Goal: Transaction & Acquisition: Purchase product/service

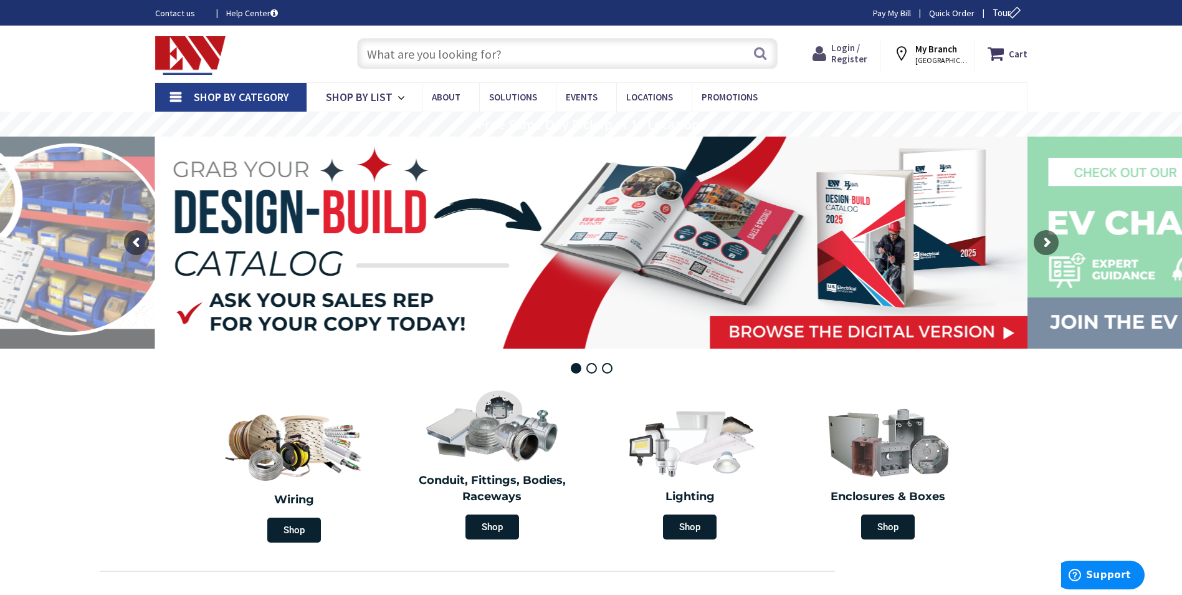
click at [847, 60] on span "Login / Register" at bounding box center [850, 53] width 36 height 23
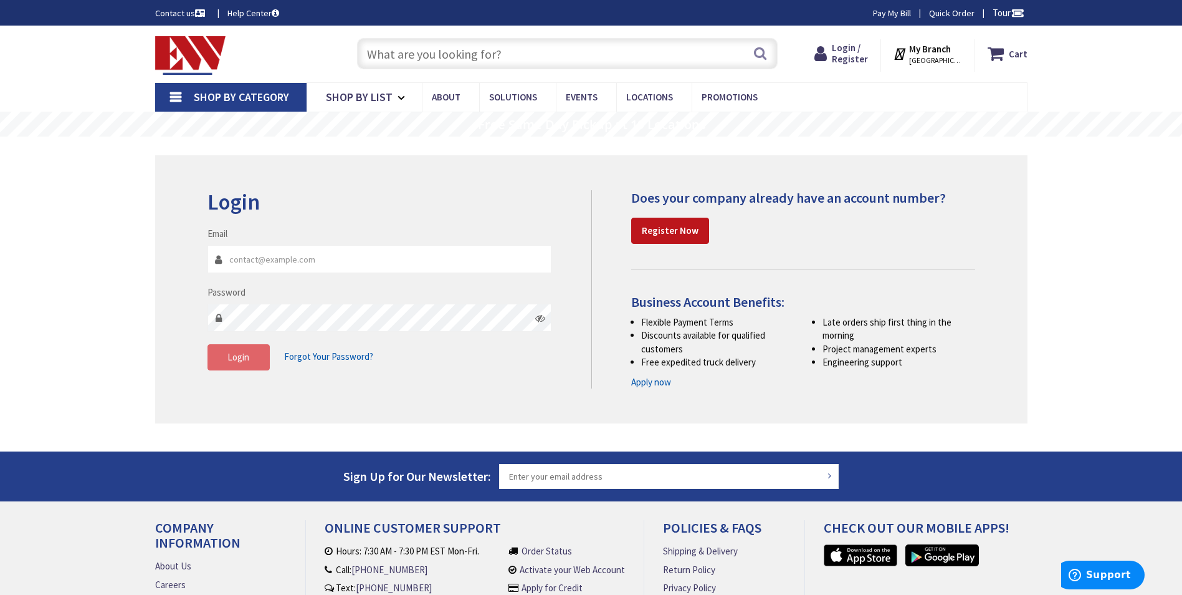
type input "ryanleblond@bloomfieldelectric.com"
click at [244, 356] on span "Login" at bounding box center [239, 357] width 22 height 12
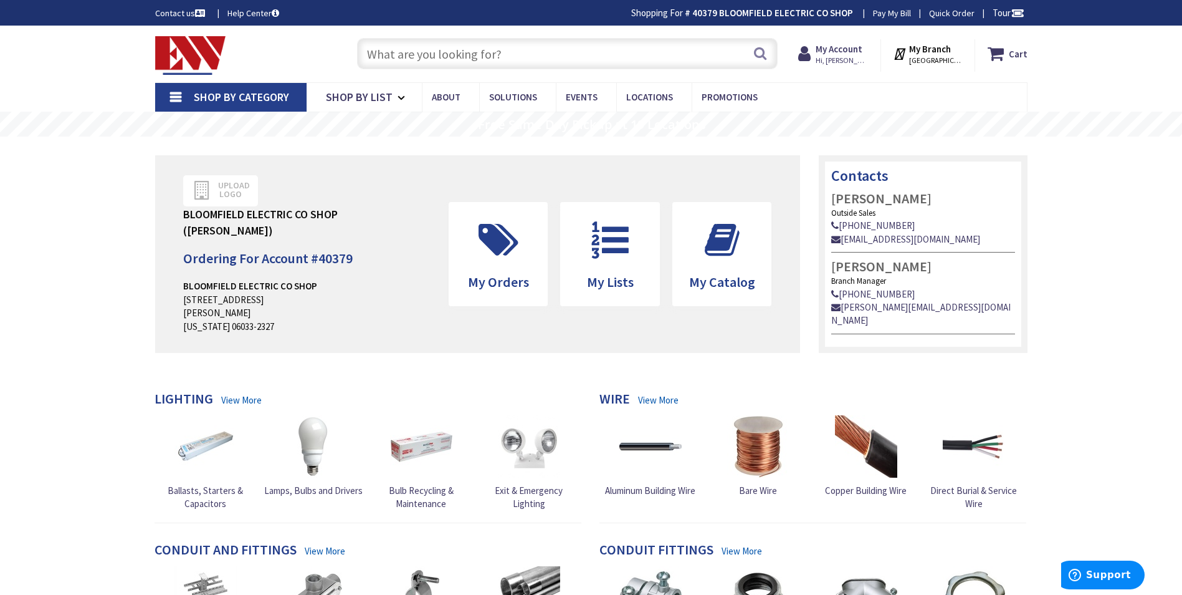
click at [370, 54] on input "text" at bounding box center [567, 53] width 421 height 31
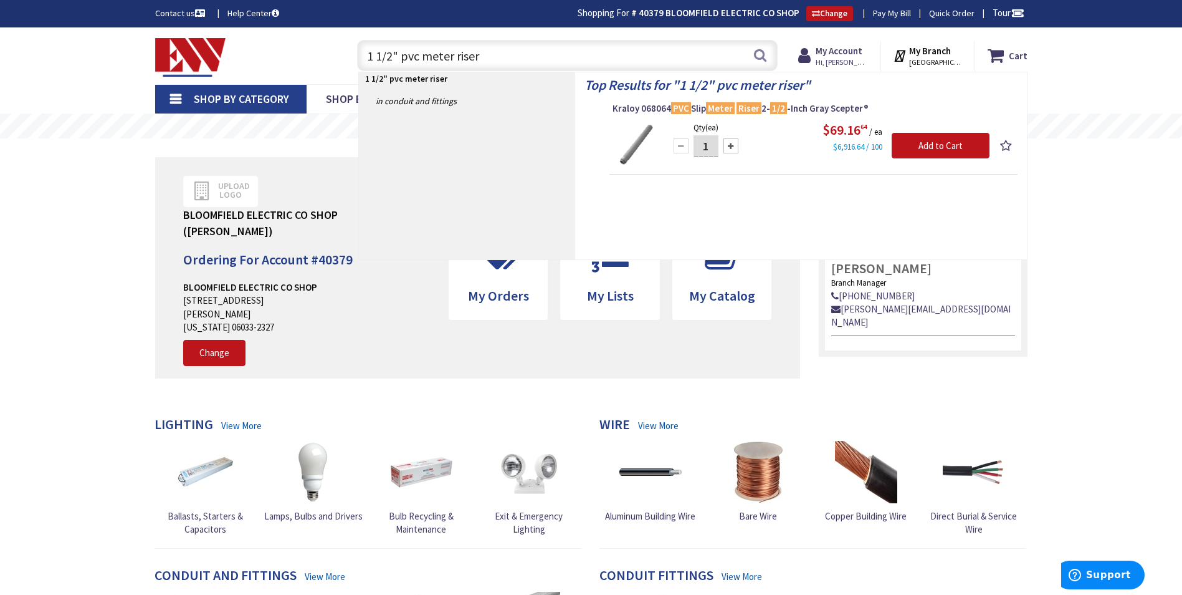
click at [535, 60] on input "1 1/2" pvc meter riser" at bounding box center [567, 55] width 421 height 31
click at [607, 146] on div "Top Results for " 1 1/2" pvc meter riser " Kraloy 068064 PVC Slip Meter Riser 2…" at bounding box center [801, 165] width 452 height 187
drag, startPoint x: 417, startPoint y: 56, endPoint x: 364, endPoint y: 60, distance: 53.2
click at [364, 60] on input "1 1/2" pvc meter riser" at bounding box center [567, 55] width 421 height 31
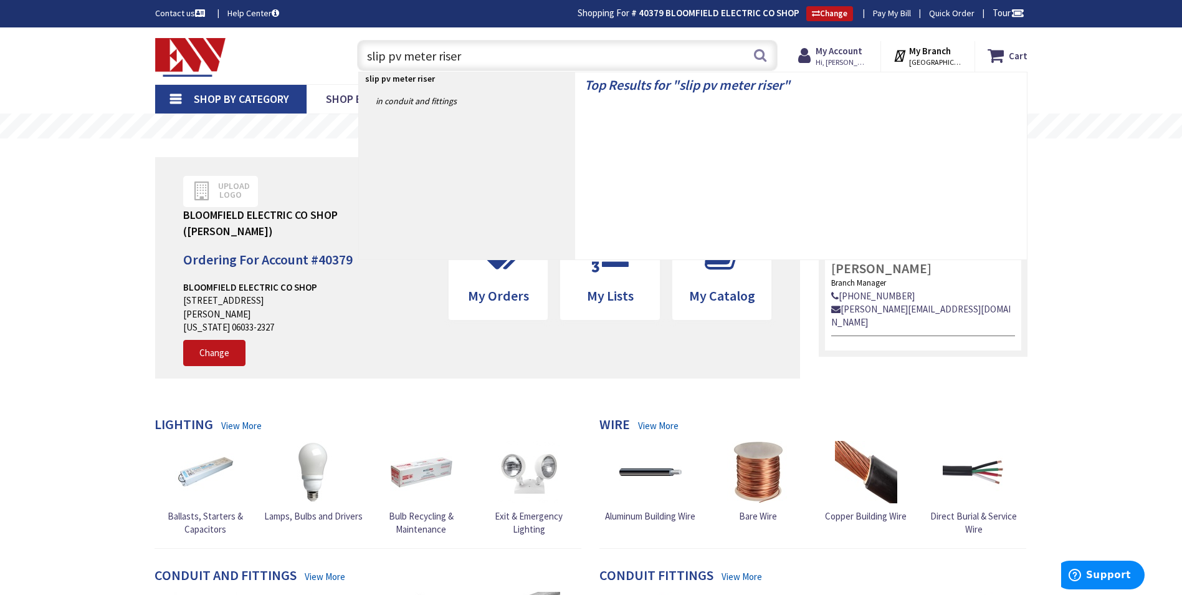
type input "slip pvc meter riser"
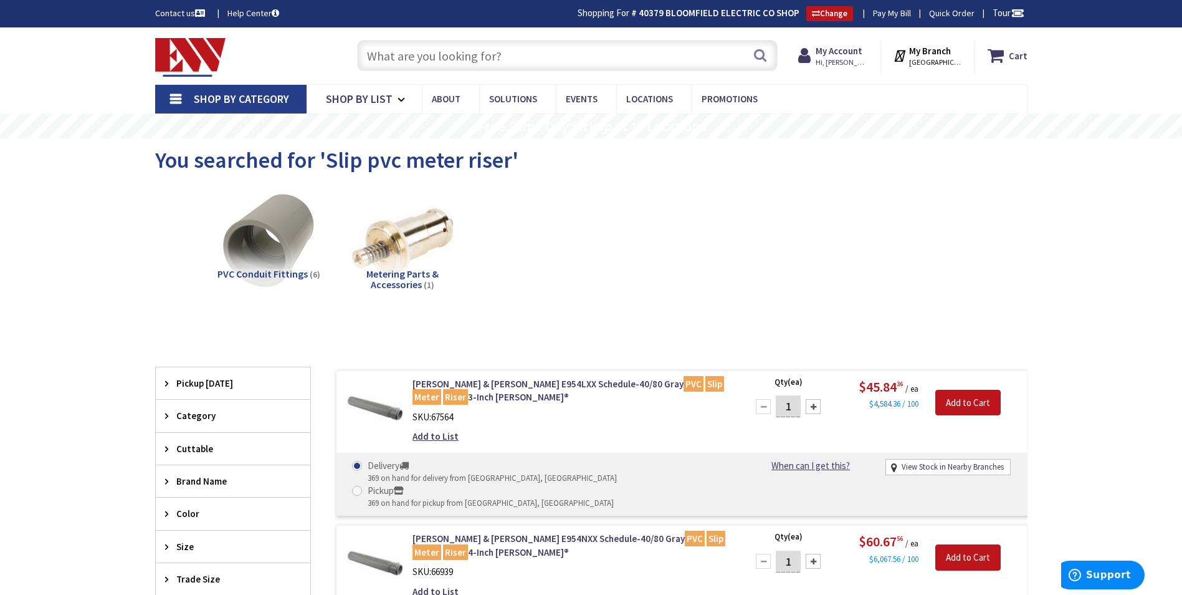
click at [377, 54] on input "text" at bounding box center [567, 55] width 421 height 31
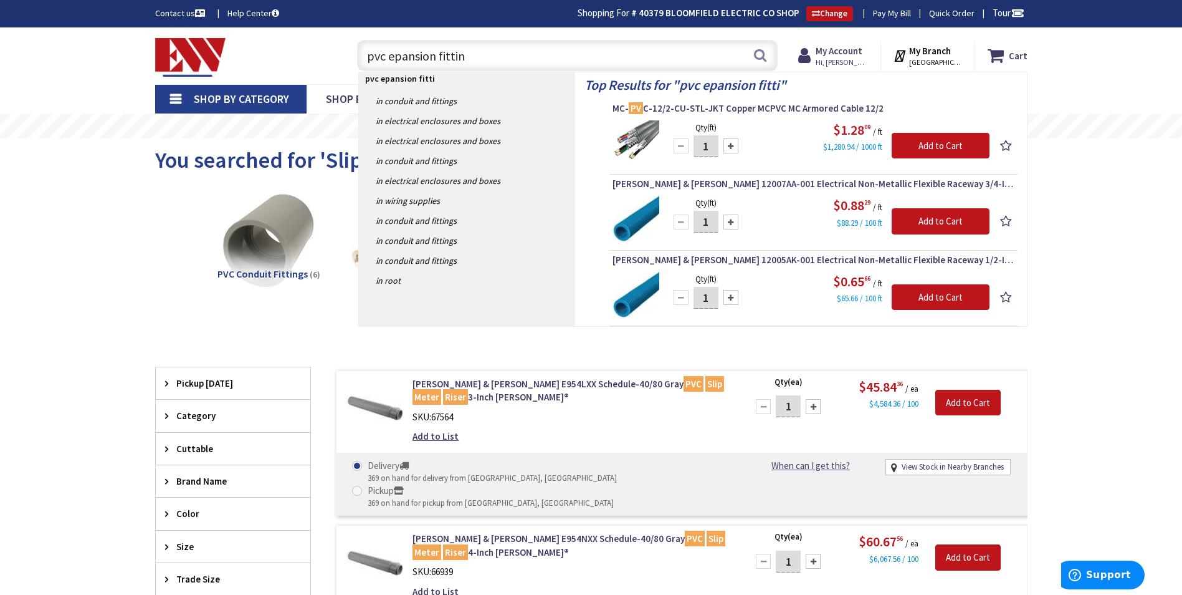
type input "pvc epansion fitting"
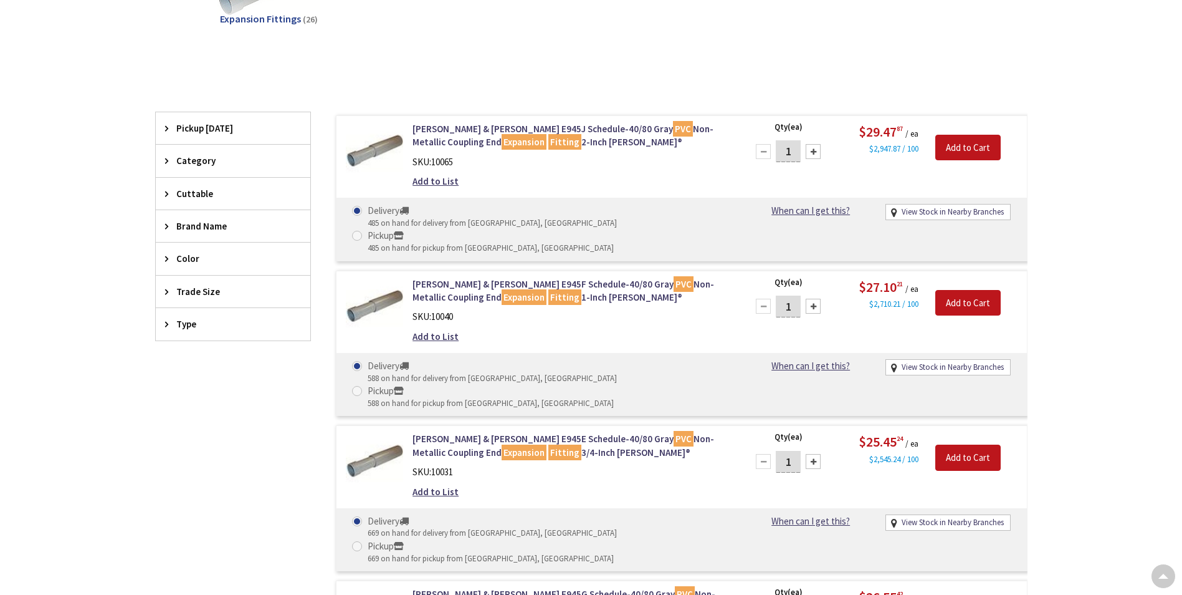
scroll to position [513, 0]
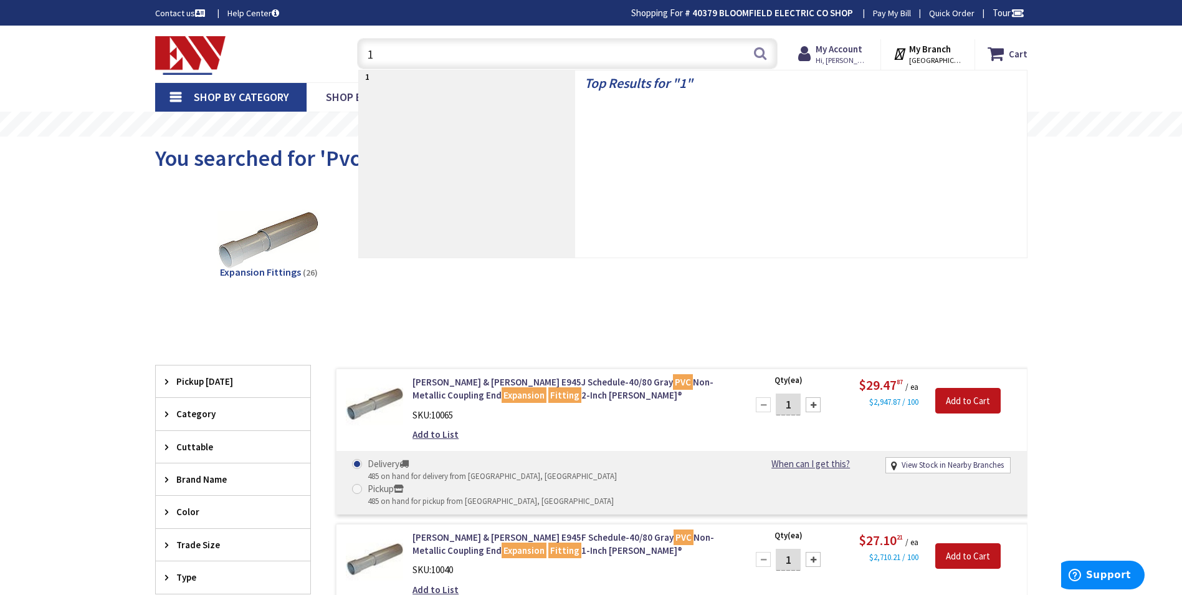
scroll to position [0, 0]
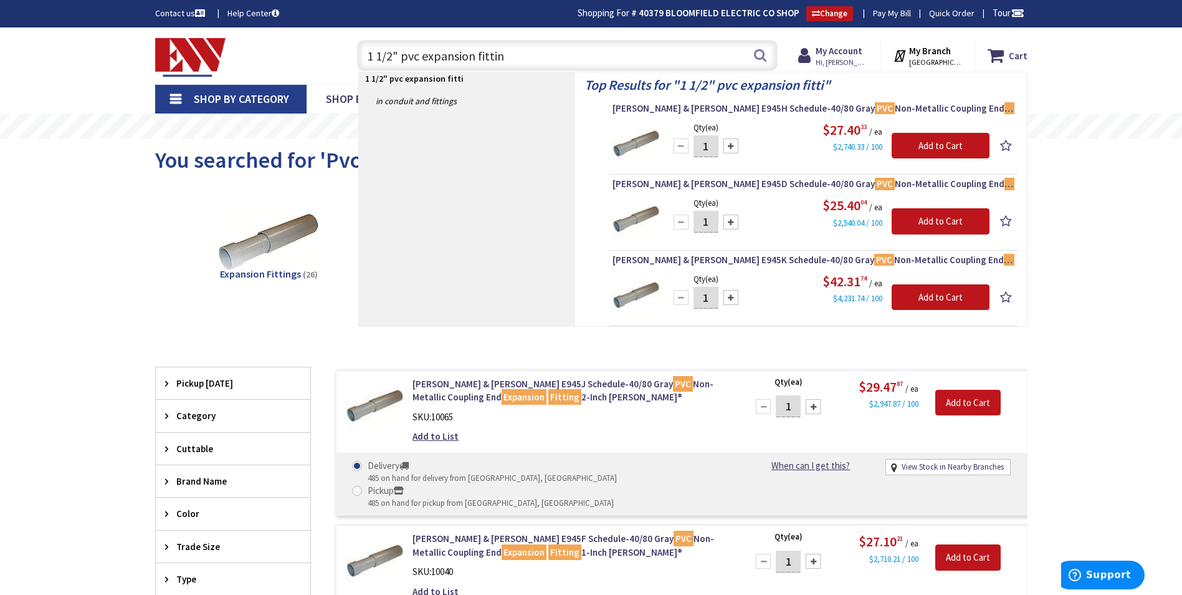
type input "1 1/2" pvc expansion fitting"
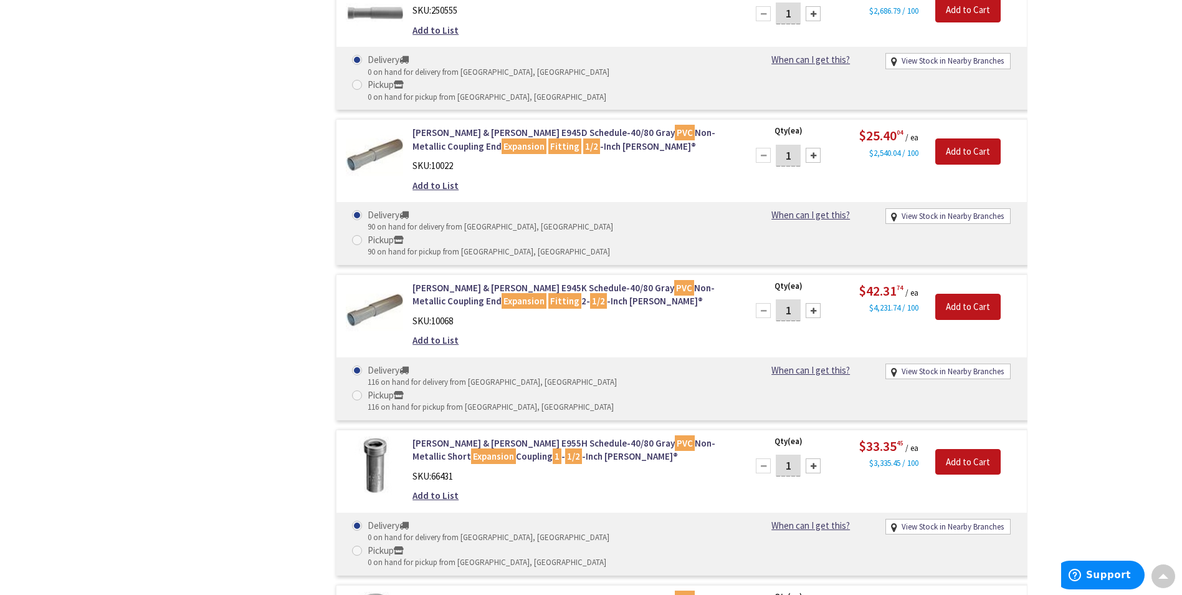
scroll to position [750, 0]
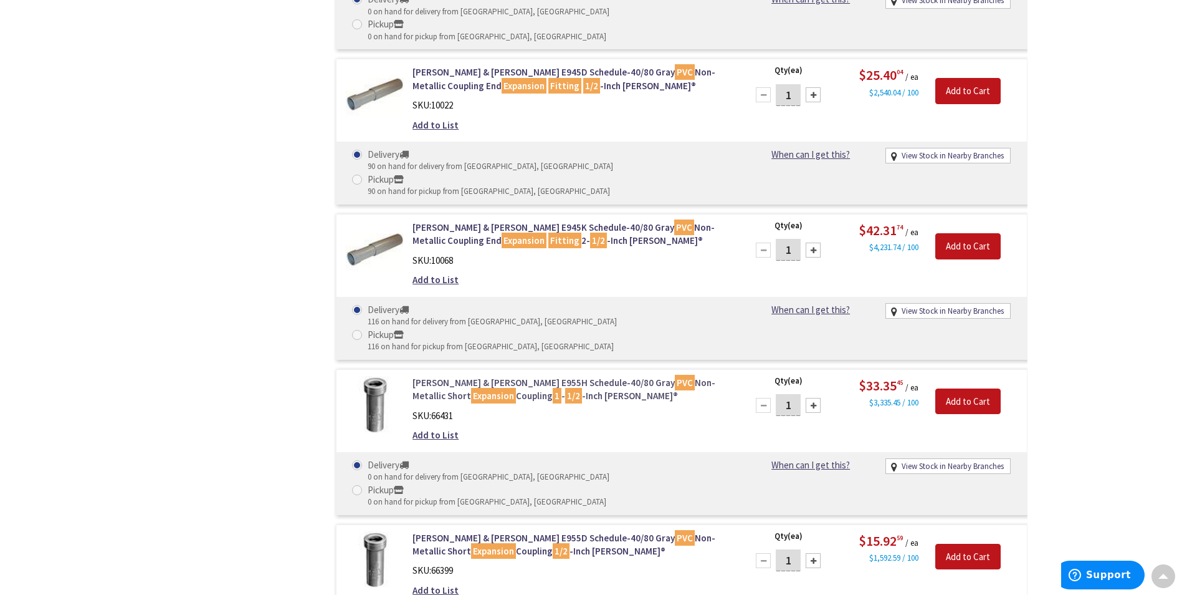
click at [645, 376] on link "Thomas & Betts E955H Schedule-40/80 Gray PVC Non-Metallic Short Expansion Coupl…" at bounding box center [571, 389] width 317 height 27
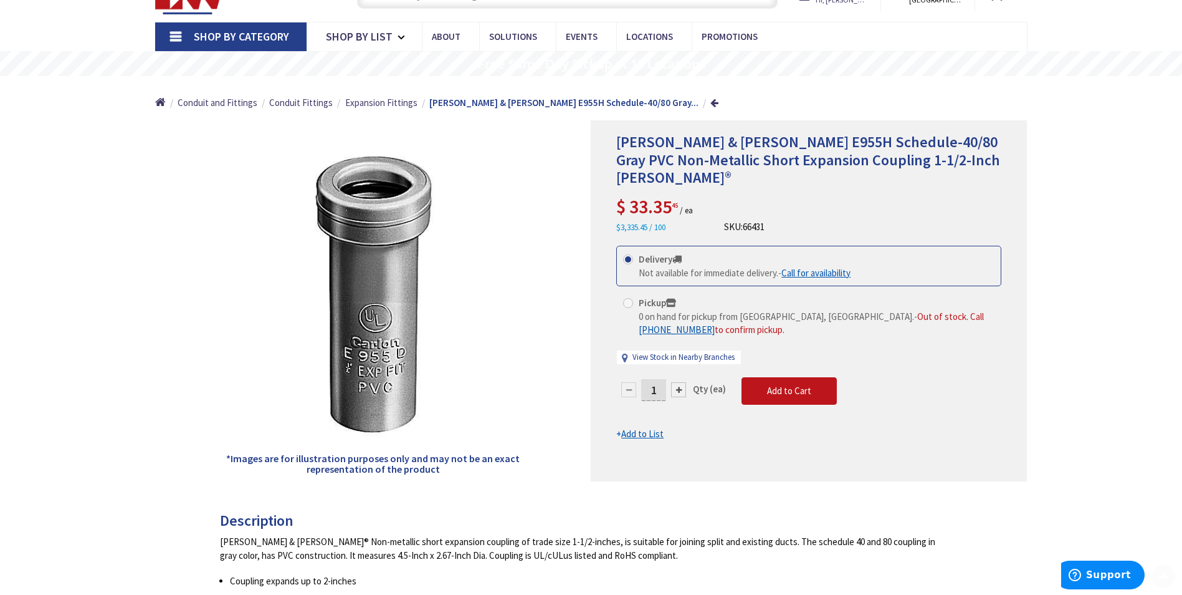
scroll to position [125, 0]
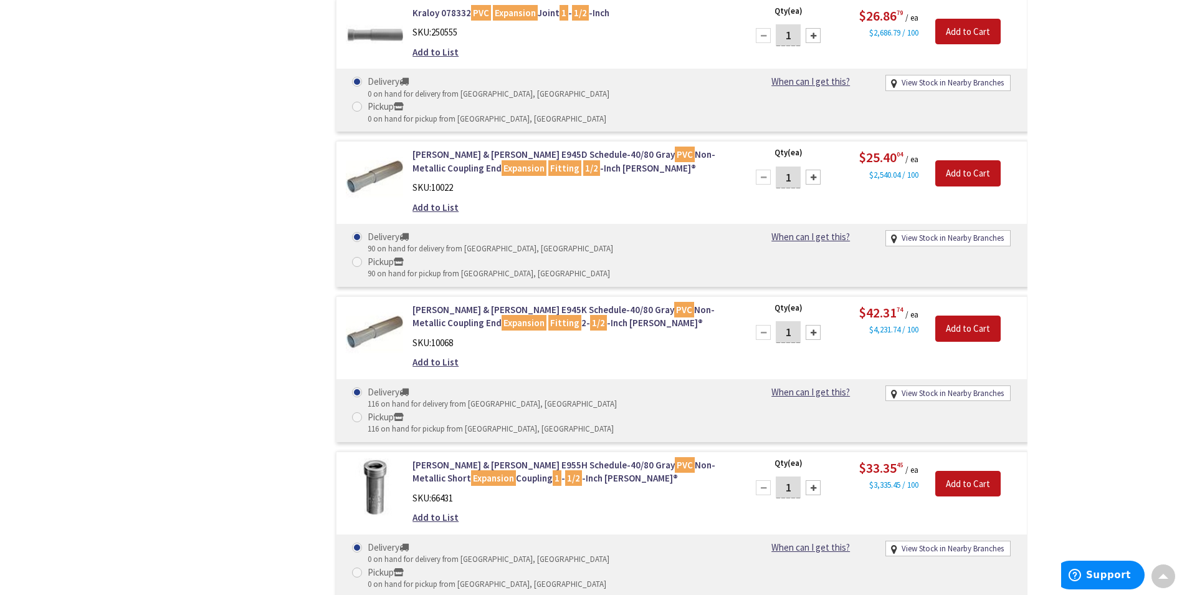
scroll to position [592, 0]
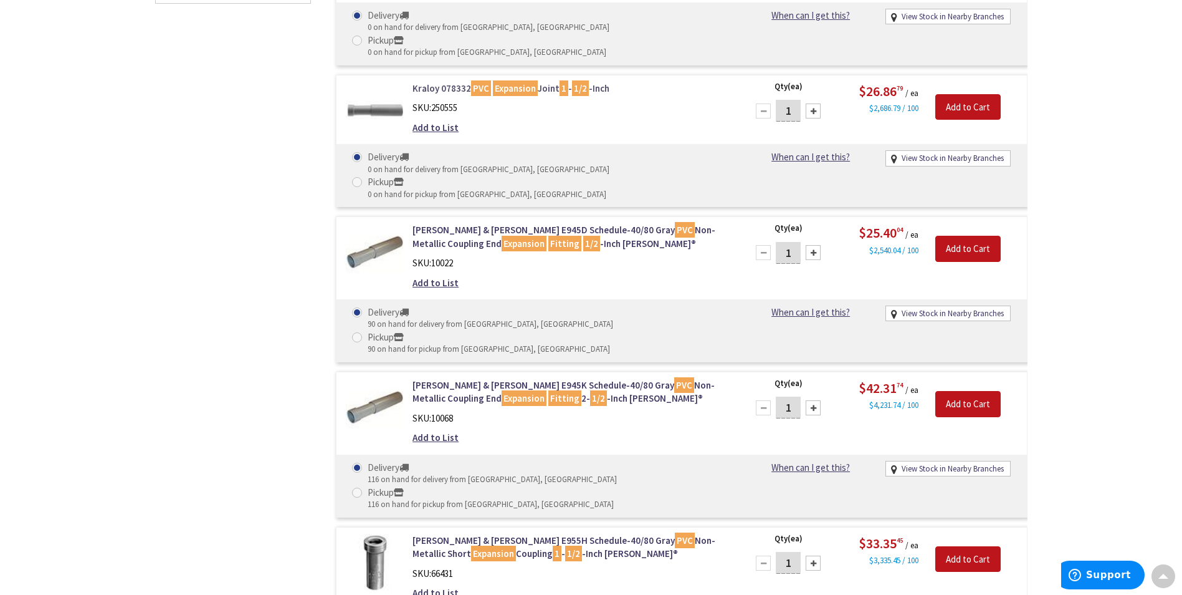
click at [447, 82] on link "Kraloy 078332 PVC Expansion Joint 1 - 1/2 -Inch" at bounding box center [571, 88] width 317 height 13
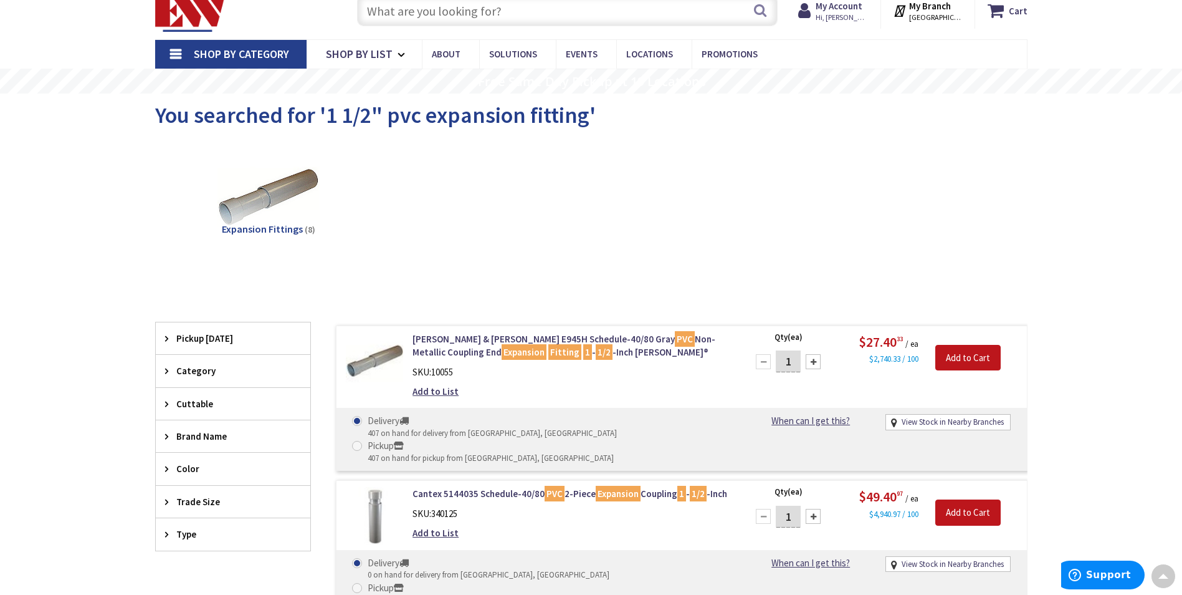
scroll to position [34, 0]
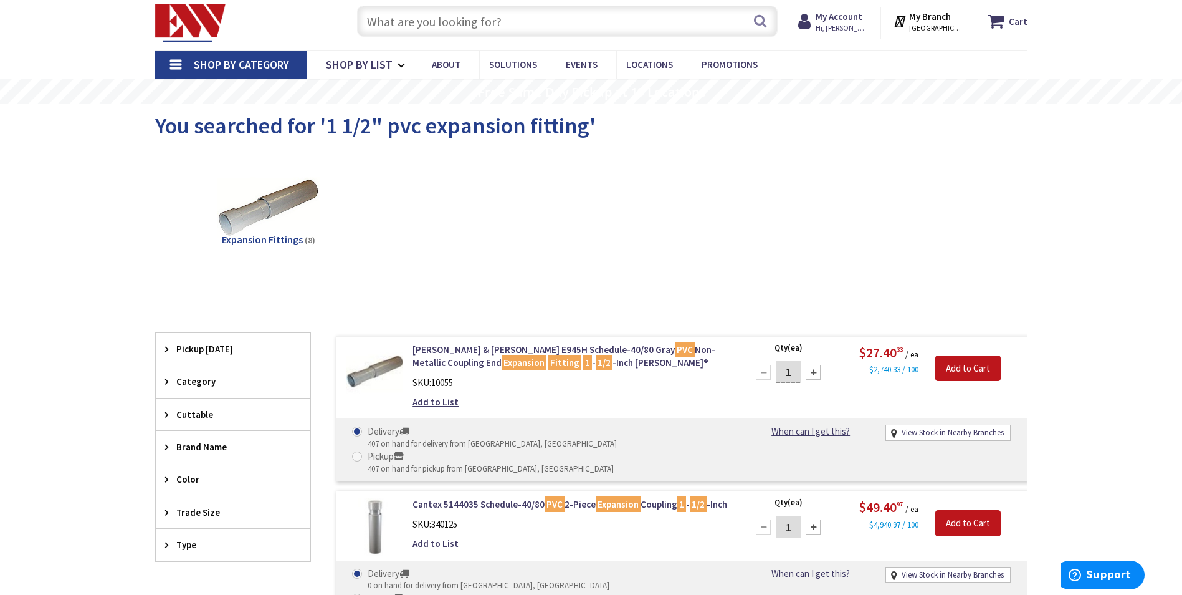
click at [368, 19] on input "text" at bounding box center [567, 21] width 421 height 31
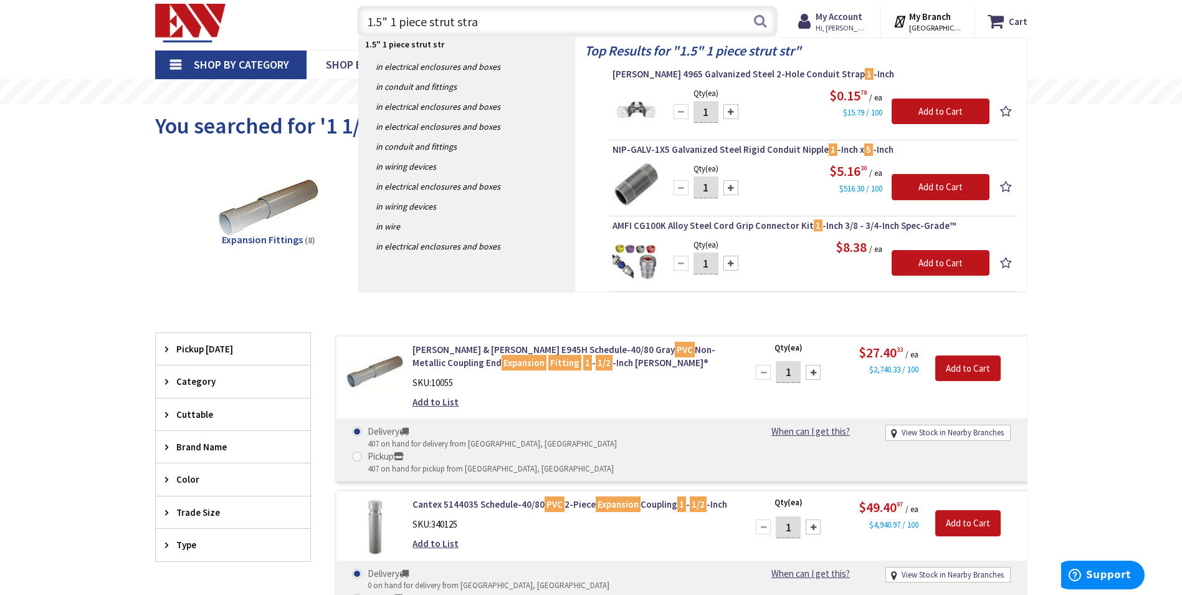
type input "1.5" 1 piece strut strap"
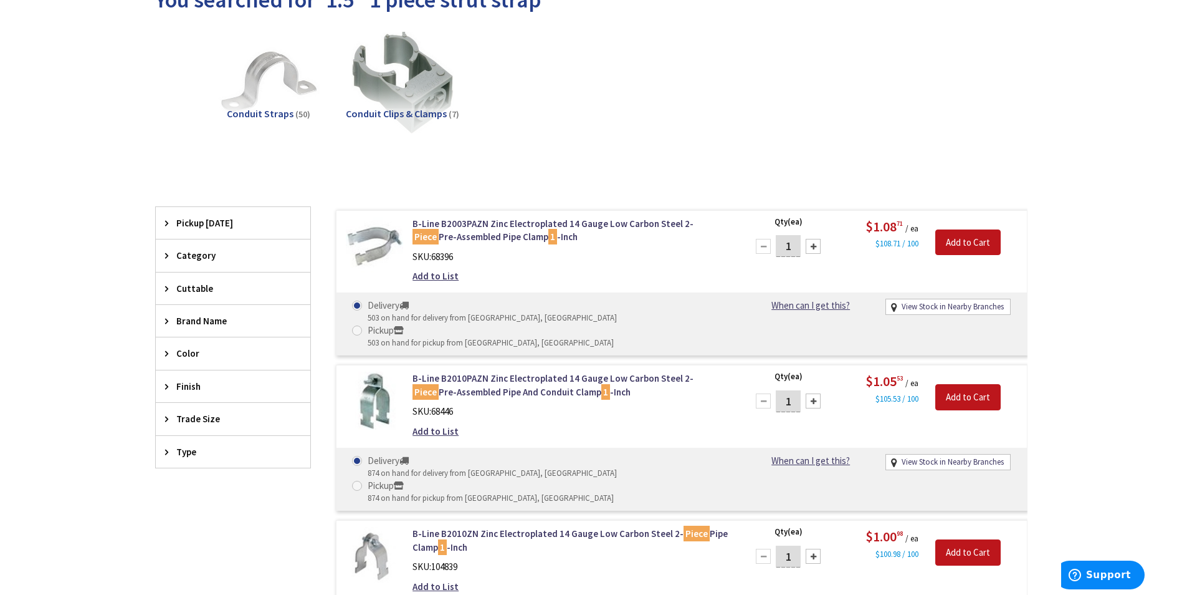
scroll to position [251, 0]
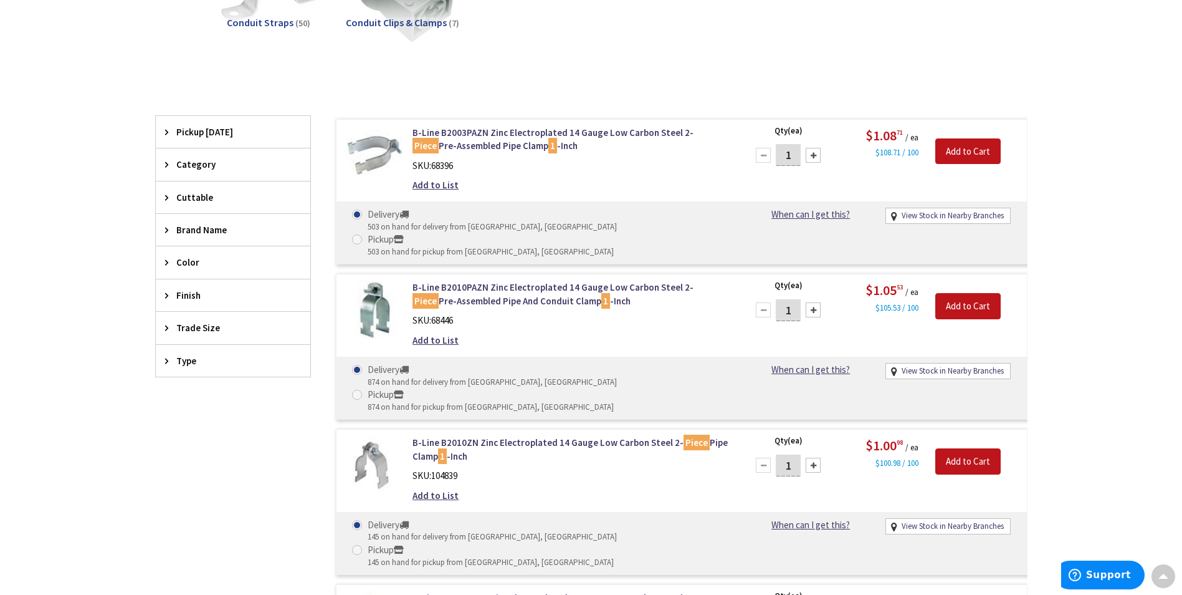
click at [184, 328] on span "Trade Size" at bounding box center [227, 327] width 102 height 13
click at [192, 413] on span "1-1/2 Inch" at bounding box center [233, 416] width 155 height 21
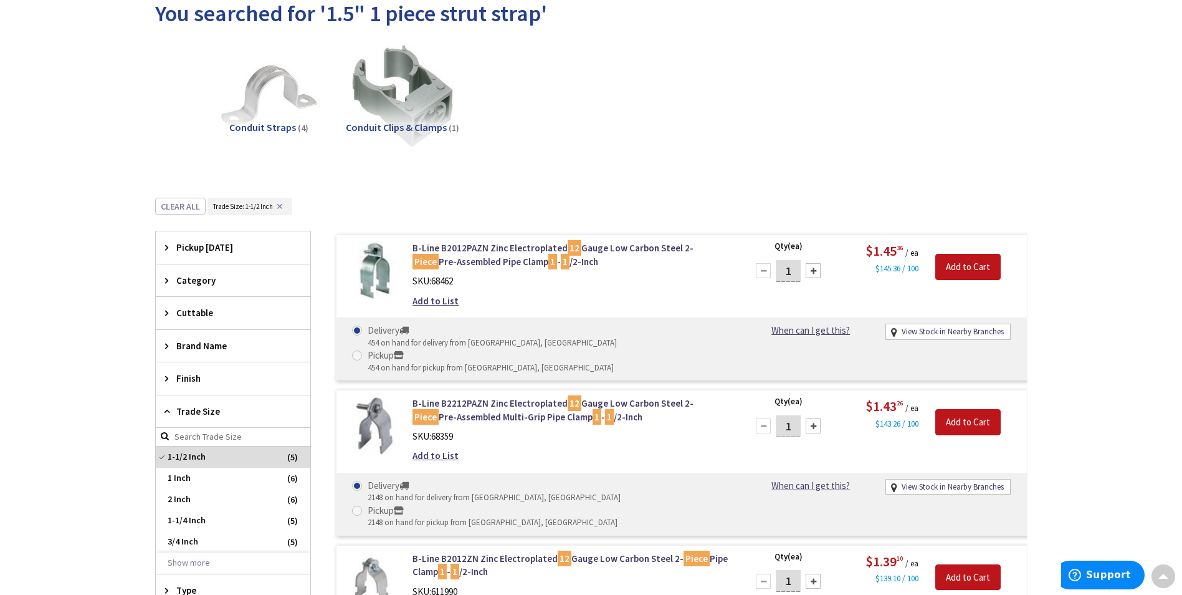
scroll to position [0, 0]
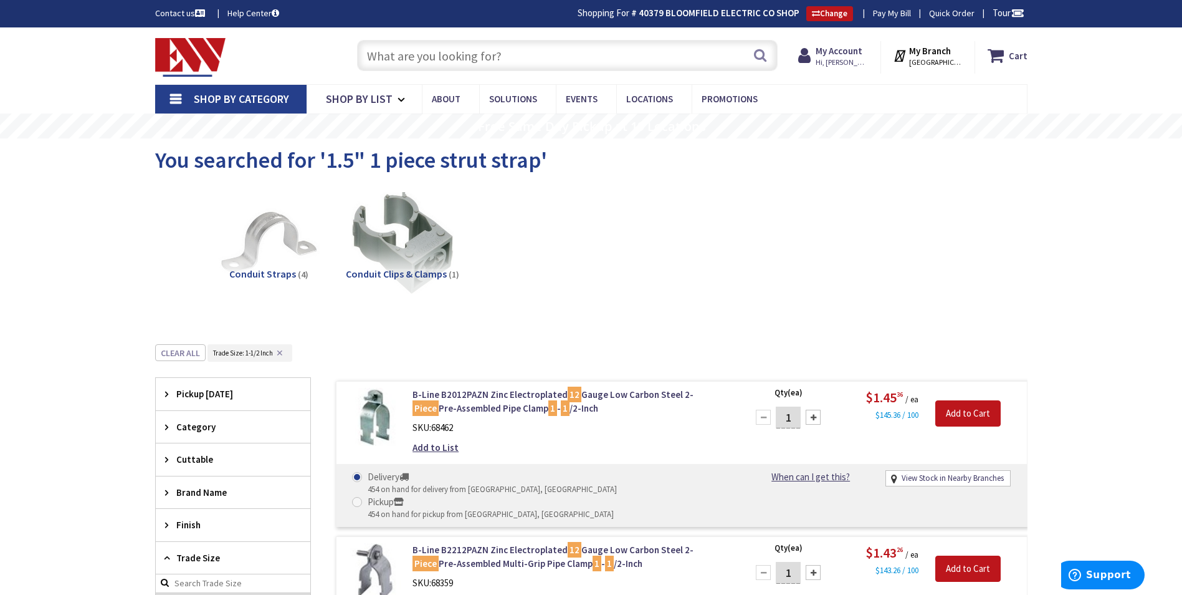
click at [368, 57] on input "text" at bounding box center [567, 55] width 421 height 31
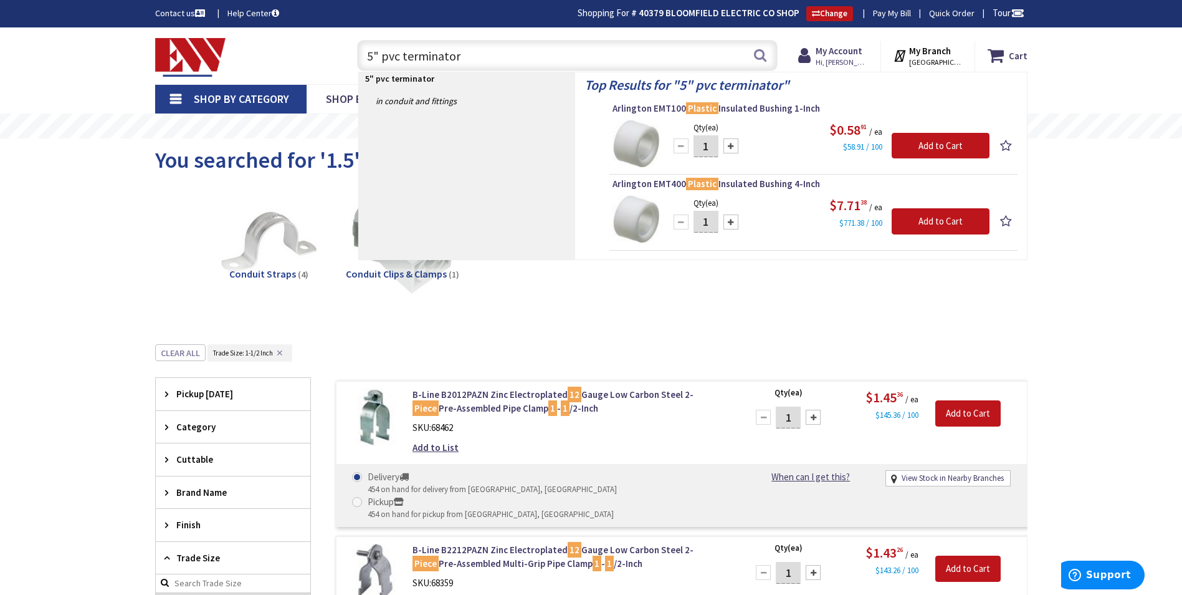
drag, startPoint x: 460, startPoint y: 56, endPoint x: 403, endPoint y: 55, distance: 57.4
click at [403, 55] on input "5" pvc terminator" at bounding box center [567, 55] width 421 height 31
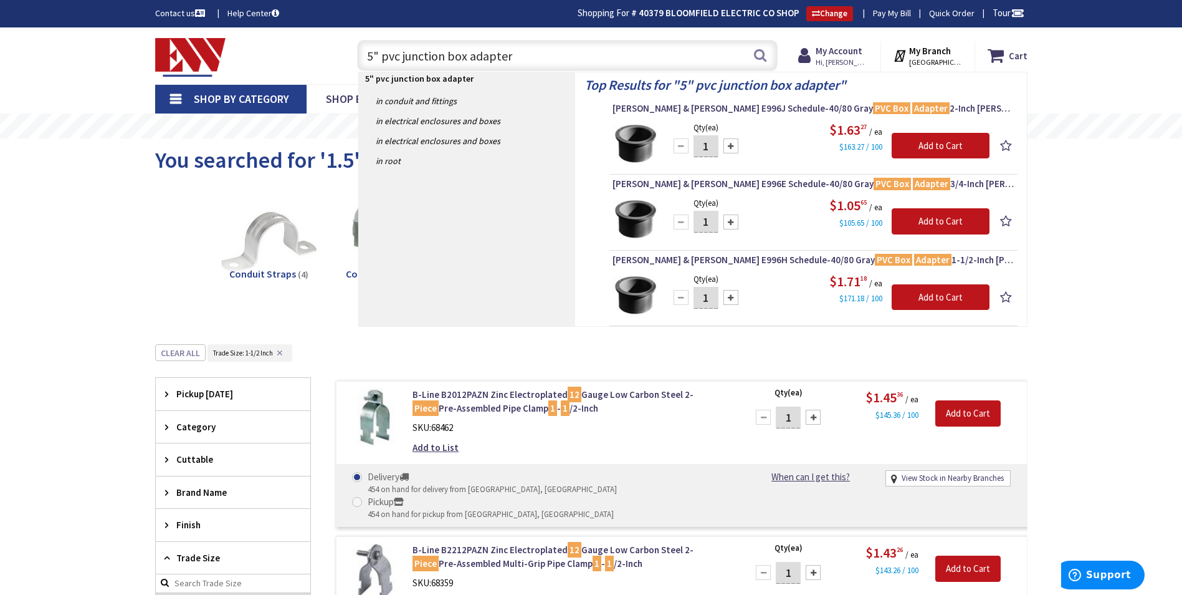
drag, startPoint x: 509, startPoint y: 57, endPoint x: 402, endPoint y: 50, distance: 106.8
click at [402, 50] on input "5" pvc junction box adapter" at bounding box center [567, 55] width 421 height 31
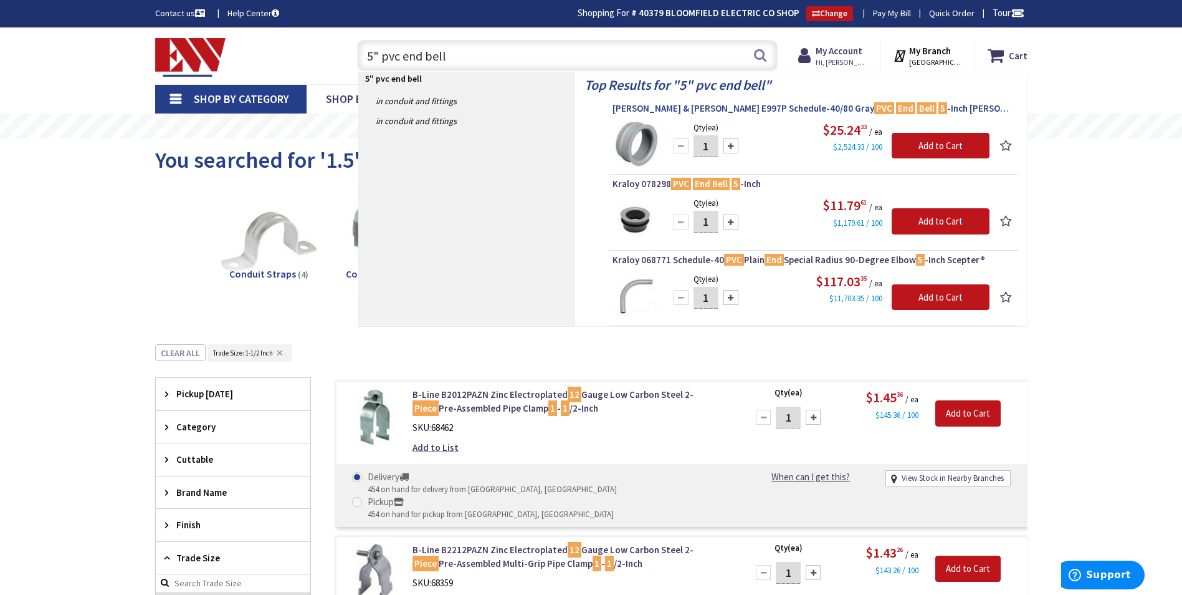
type input "5" pvc end bell"
click at [628, 107] on span "Thomas & Betts E997P Schedule-40/80 Gray PVC End Bell 5 -Inch Carlon®" at bounding box center [814, 108] width 402 height 12
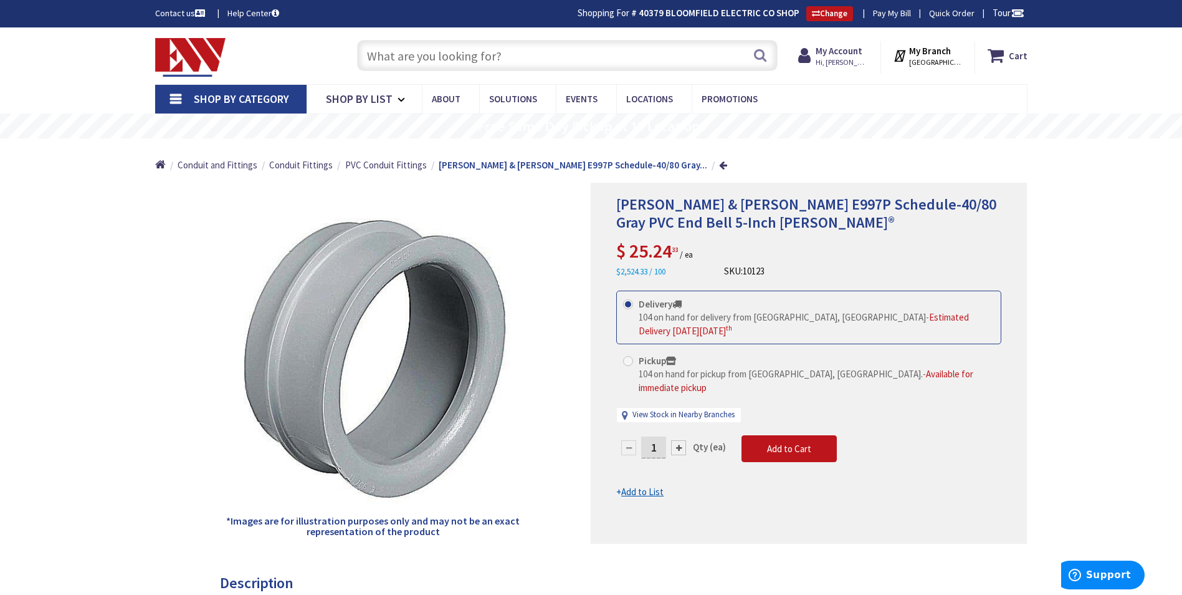
click at [368, 55] on input "text" at bounding box center [567, 55] width 421 height 31
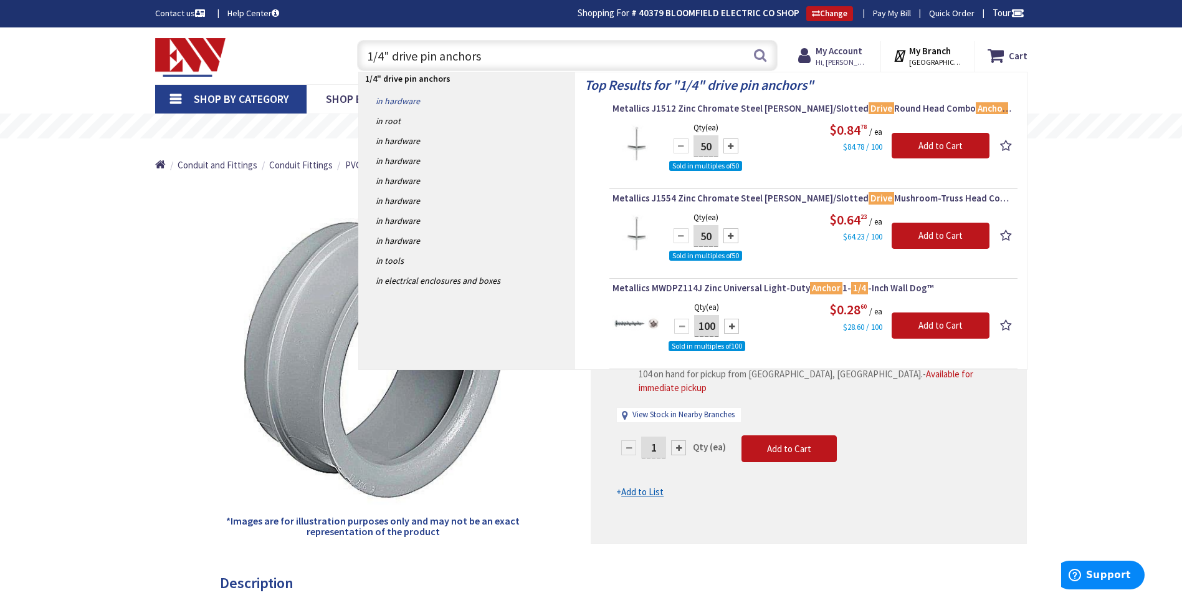
type input "1/4" drive pin anchors"
click at [407, 100] on link "in Hardware" at bounding box center [467, 101] width 216 height 20
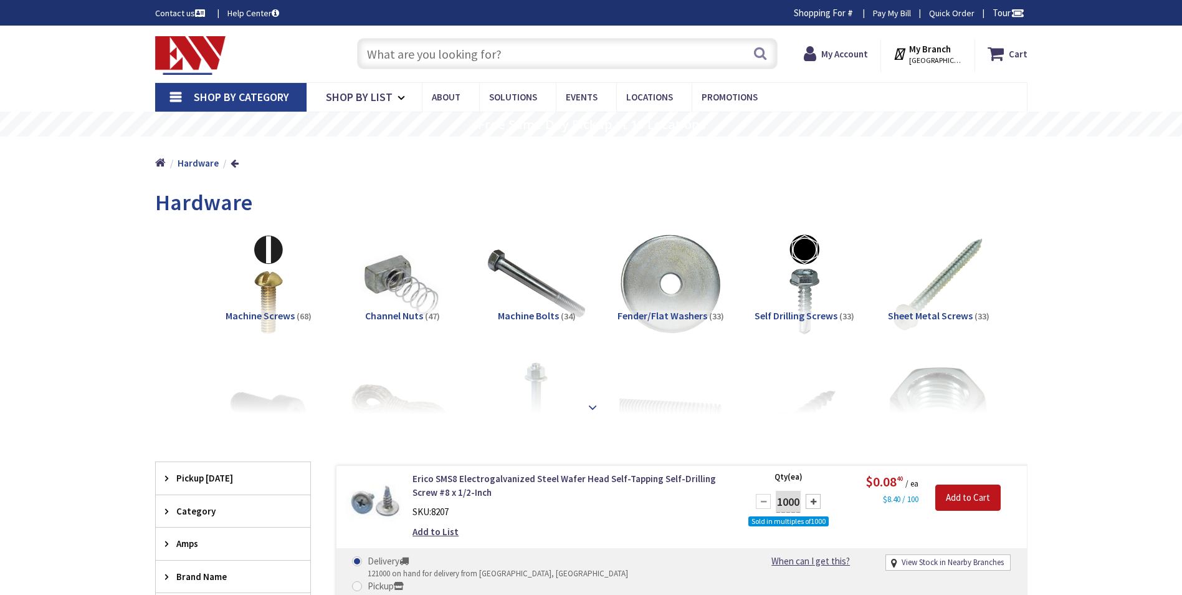
click at [594, 408] on strong at bounding box center [592, 402] width 15 height 14
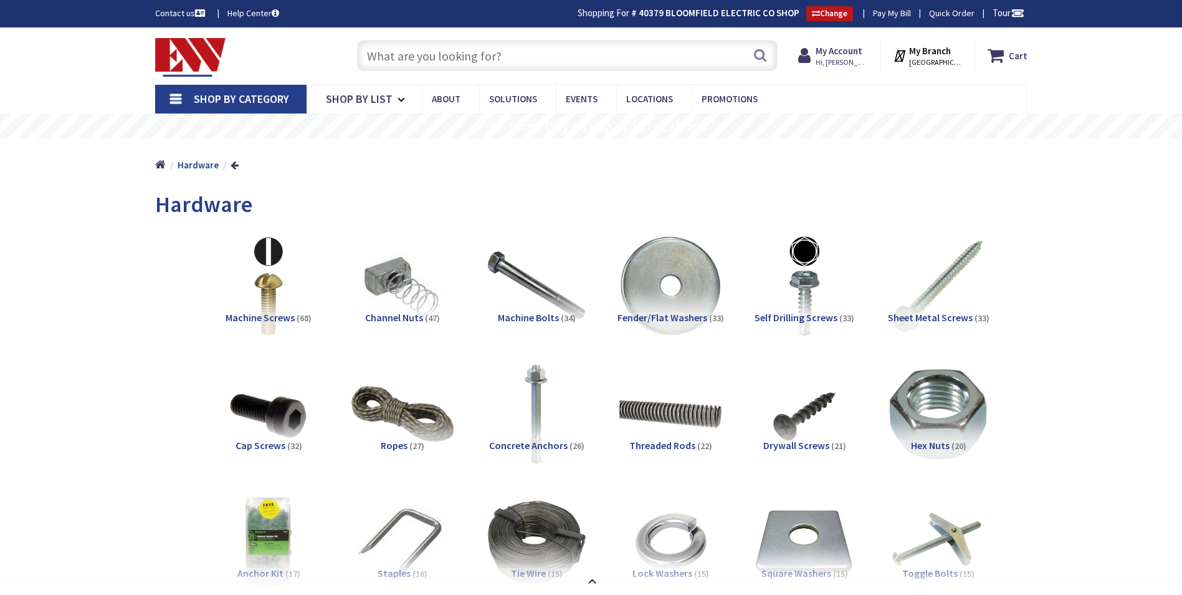
click at [535, 441] on span "Concrete Anchors" at bounding box center [528, 445] width 79 height 12
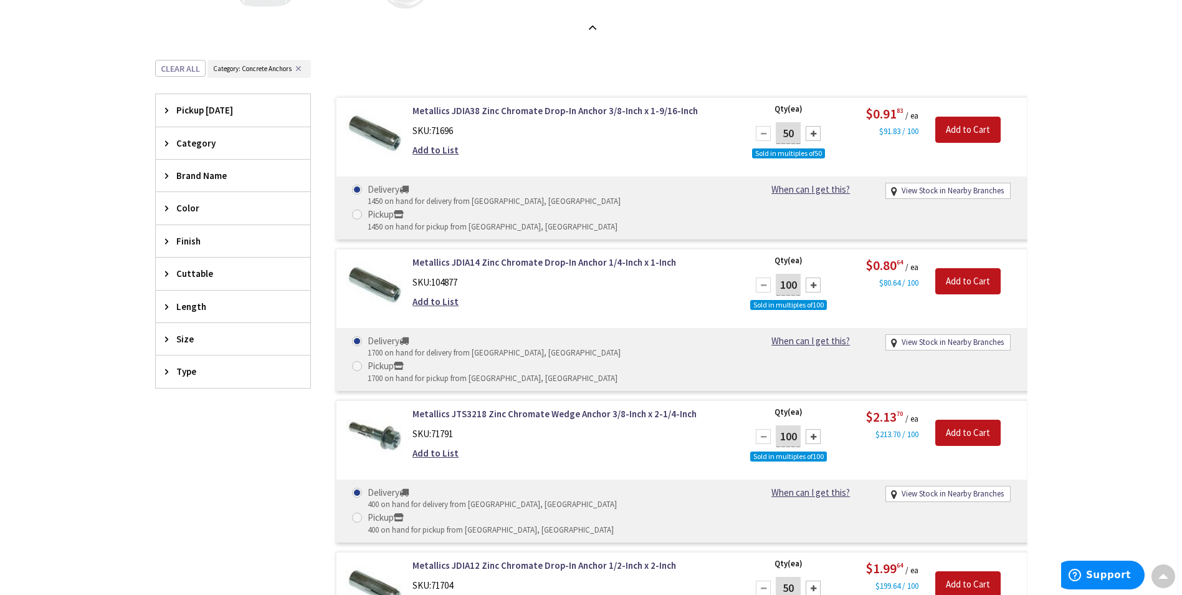
scroll to position [1220, 0]
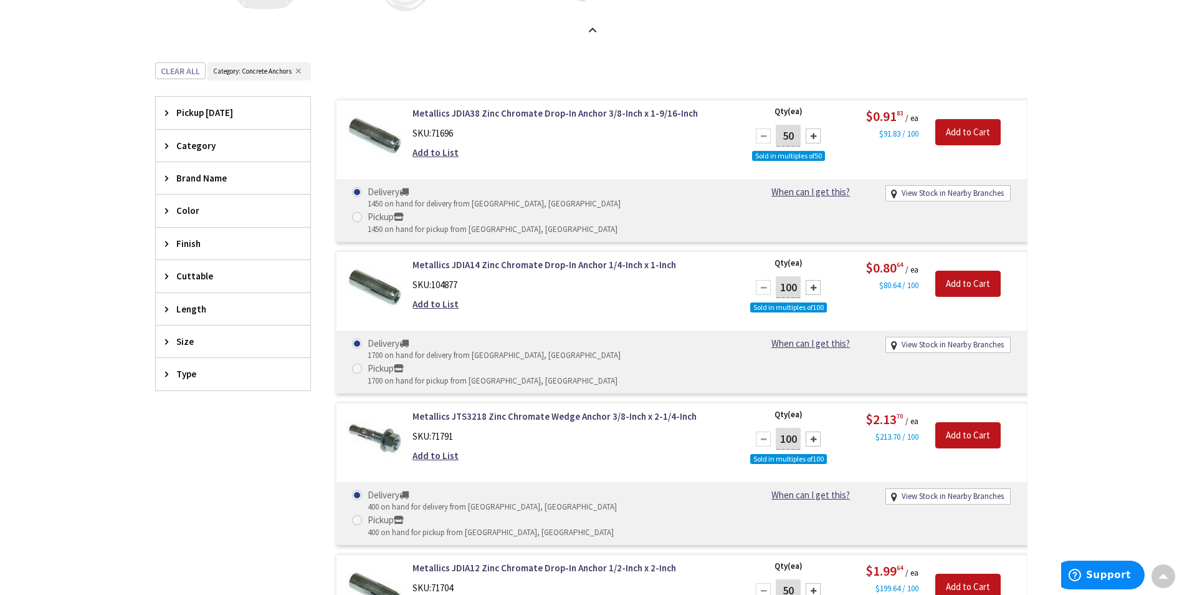
click at [181, 340] on span "Size" at bounding box center [227, 341] width 102 height 13
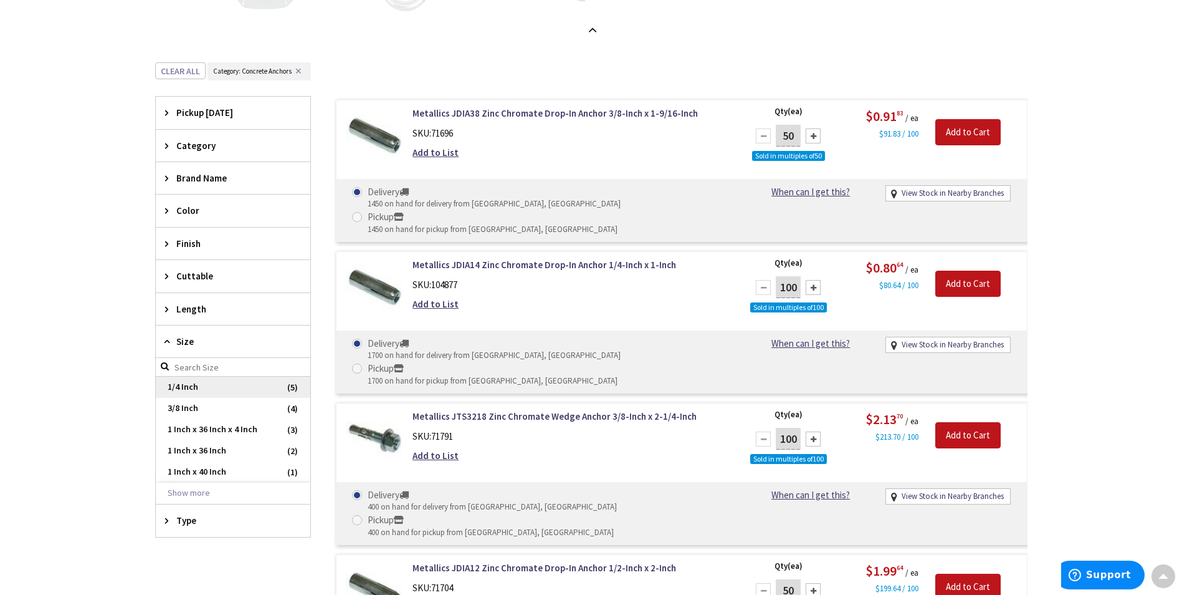
click at [179, 385] on span "1/4 Inch" at bounding box center [233, 386] width 155 height 21
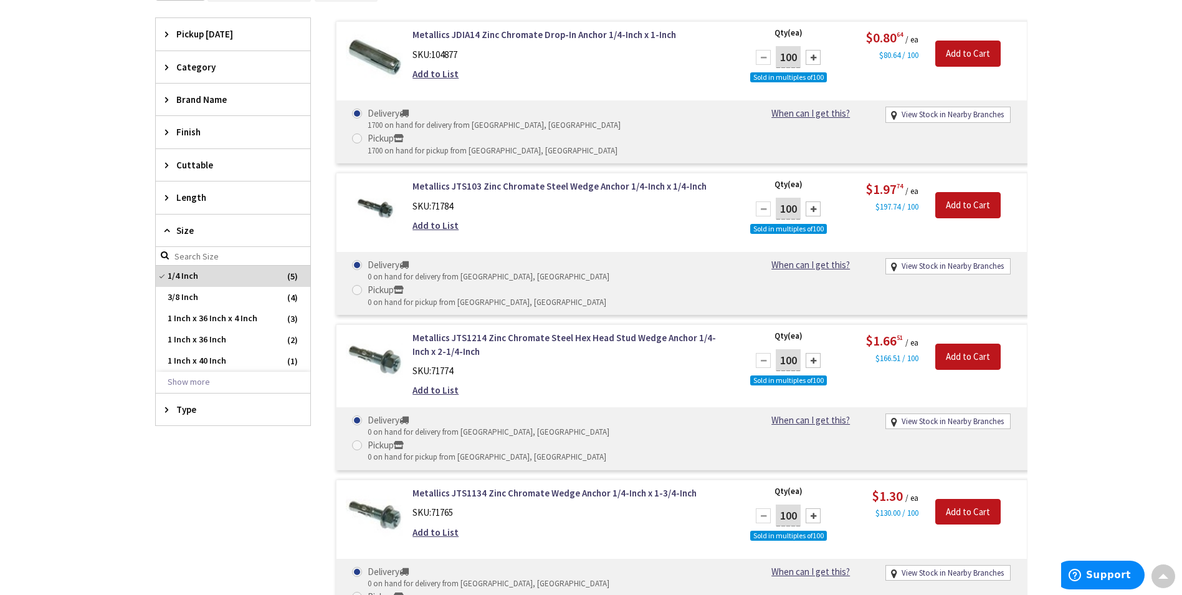
scroll to position [529, 0]
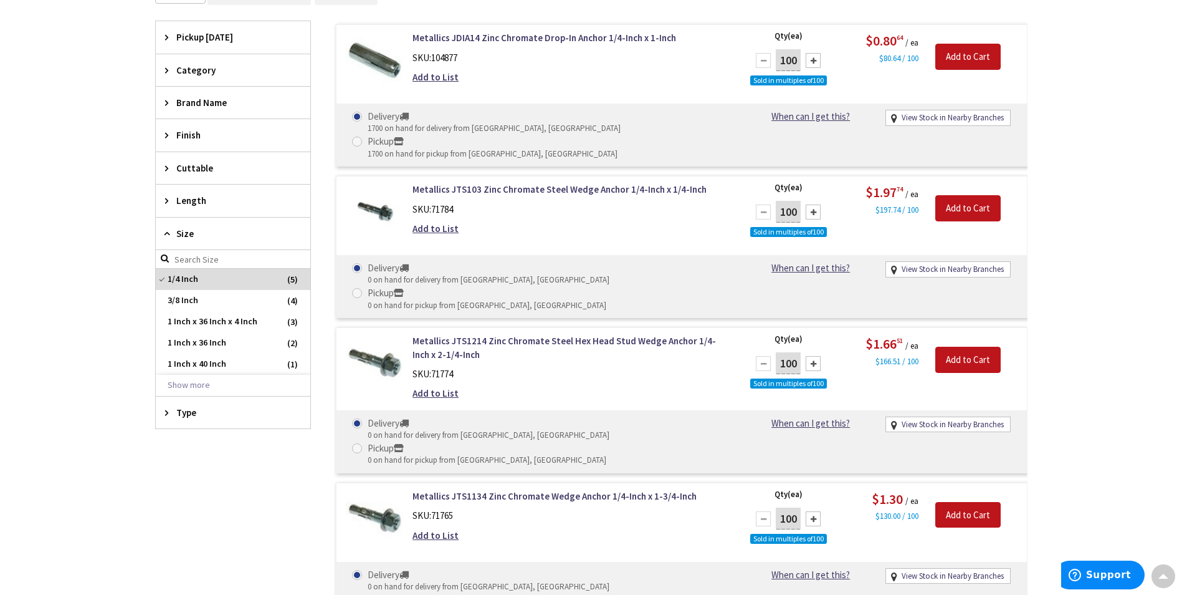
click at [213, 100] on span "Brand Name" at bounding box center [227, 102] width 102 height 13
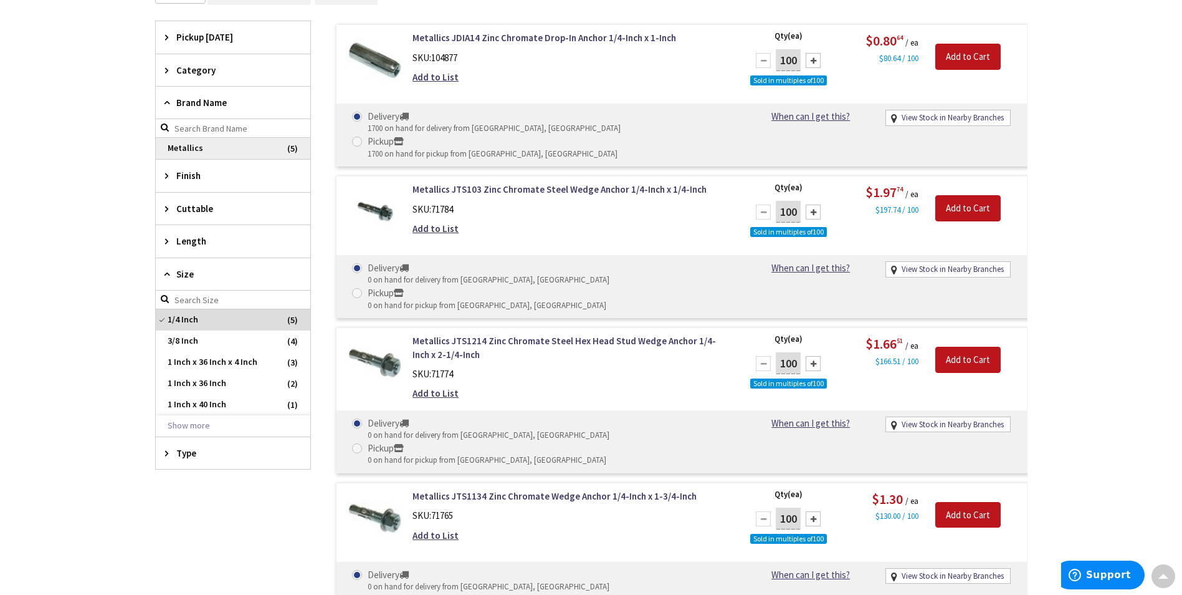
click at [187, 146] on span "Metallics" at bounding box center [233, 148] width 155 height 21
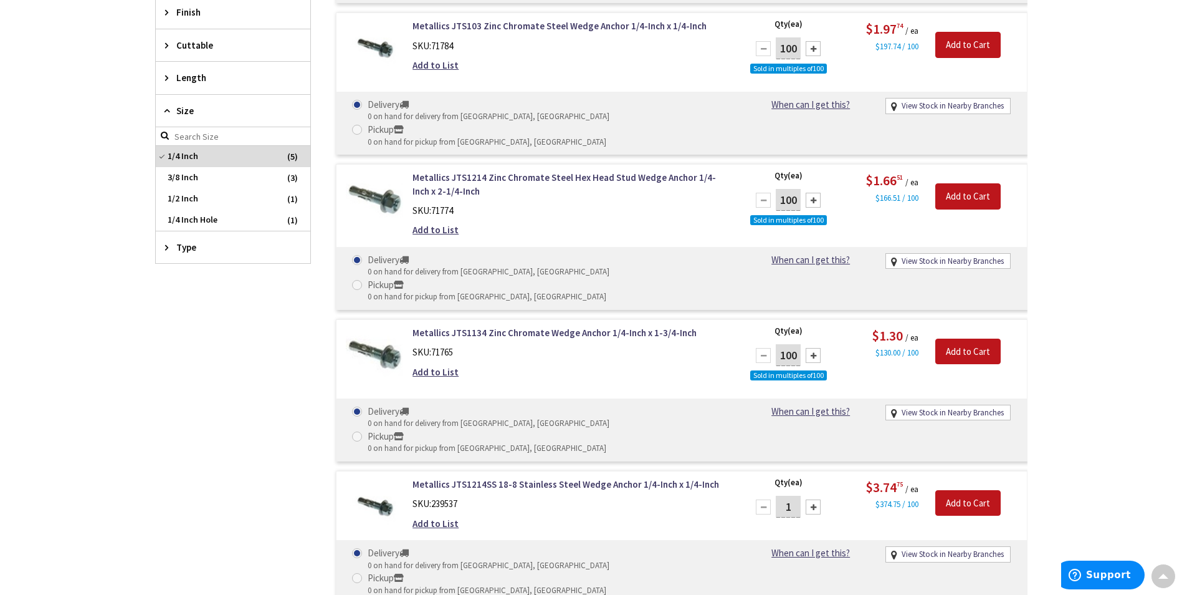
scroll to position [401, 0]
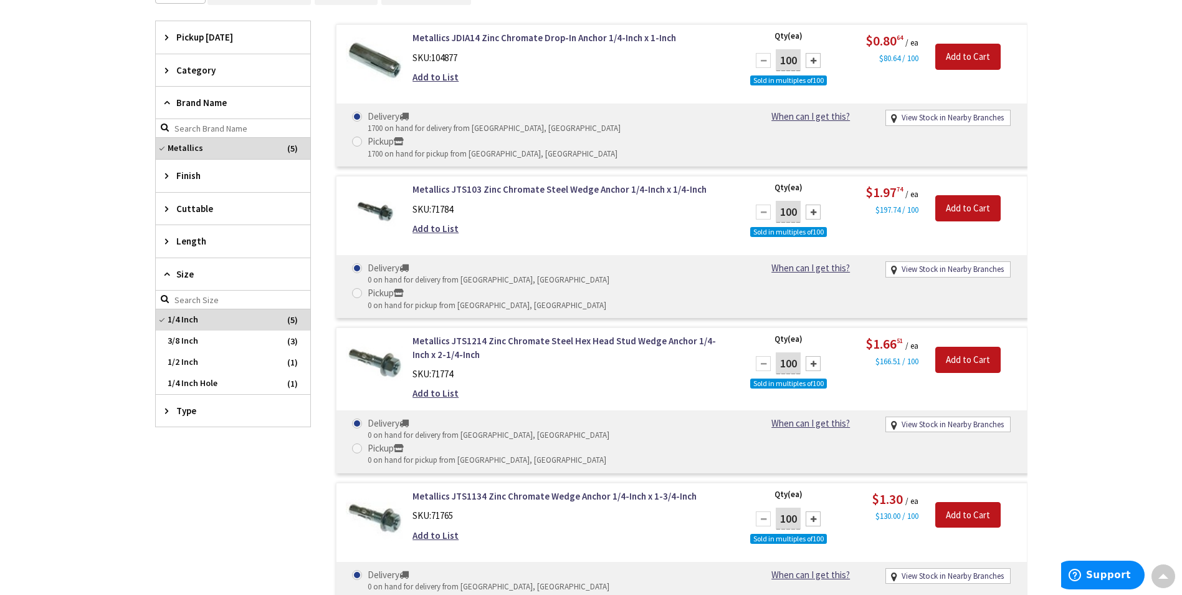
click at [190, 271] on span "Size" at bounding box center [227, 273] width 102 height 13
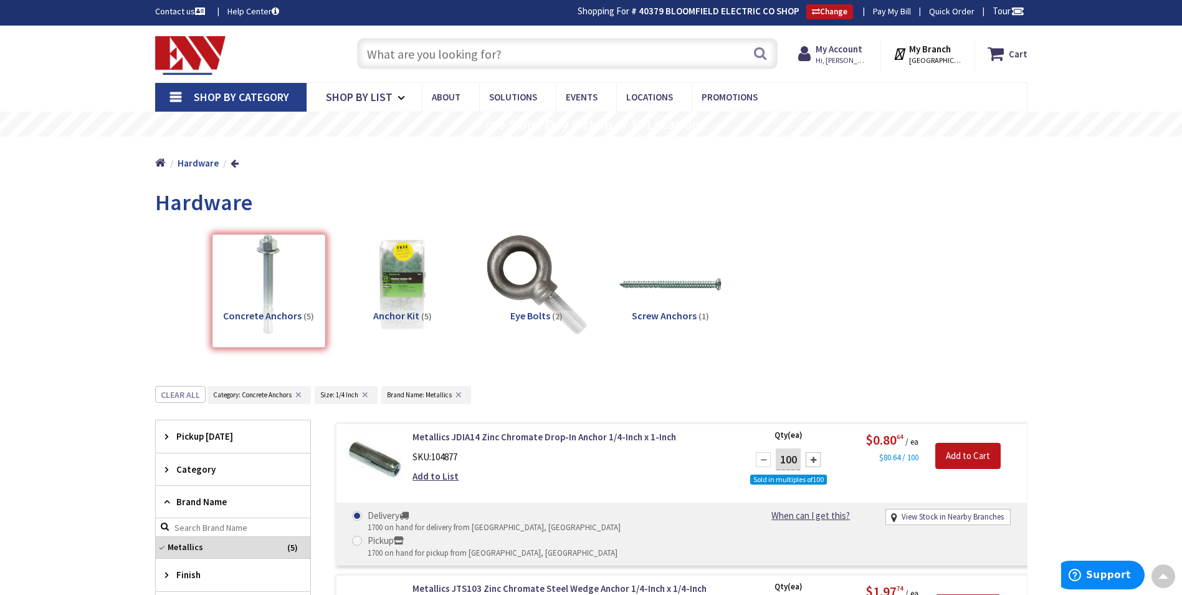
scroll to position [0, 0]
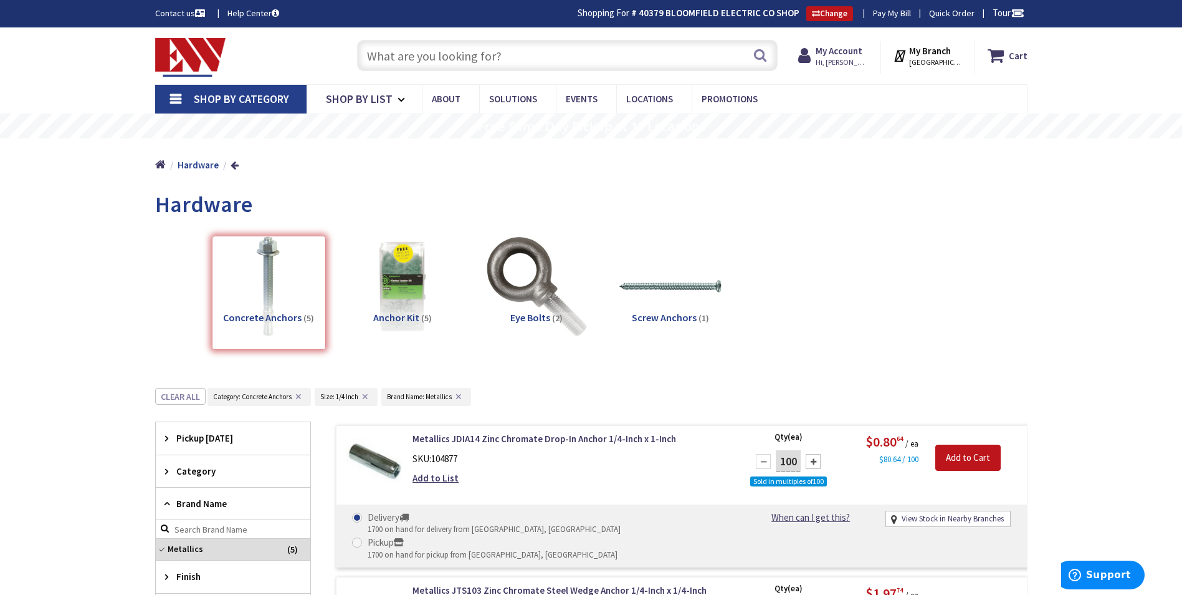
click at [371, 52] on input "text" at bounding box center [567, 55] width 421 height 31
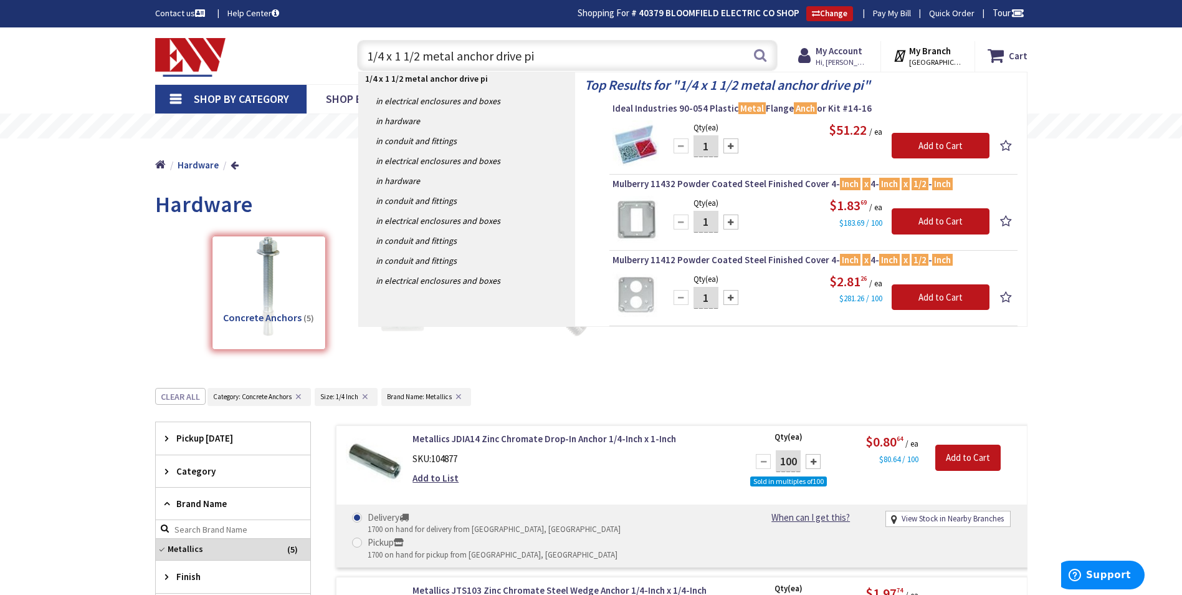
type input "1/4 x 1 1/2 metal anchor drive pin"
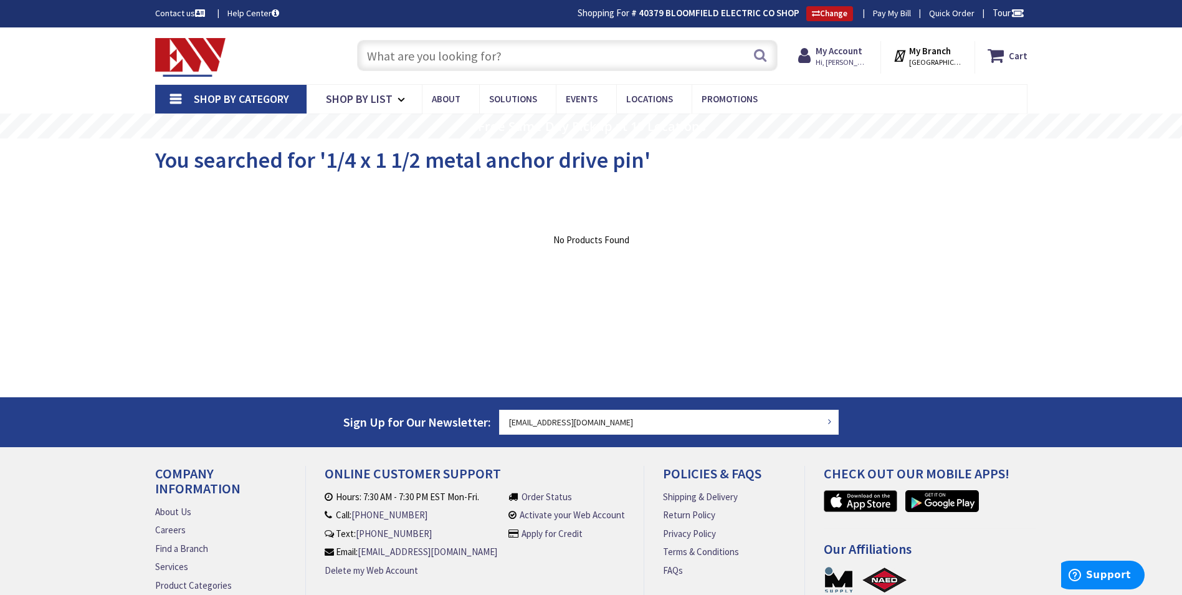
click at [372, 57] on input "text" at bounding box center [567, 55] width 421 height 31
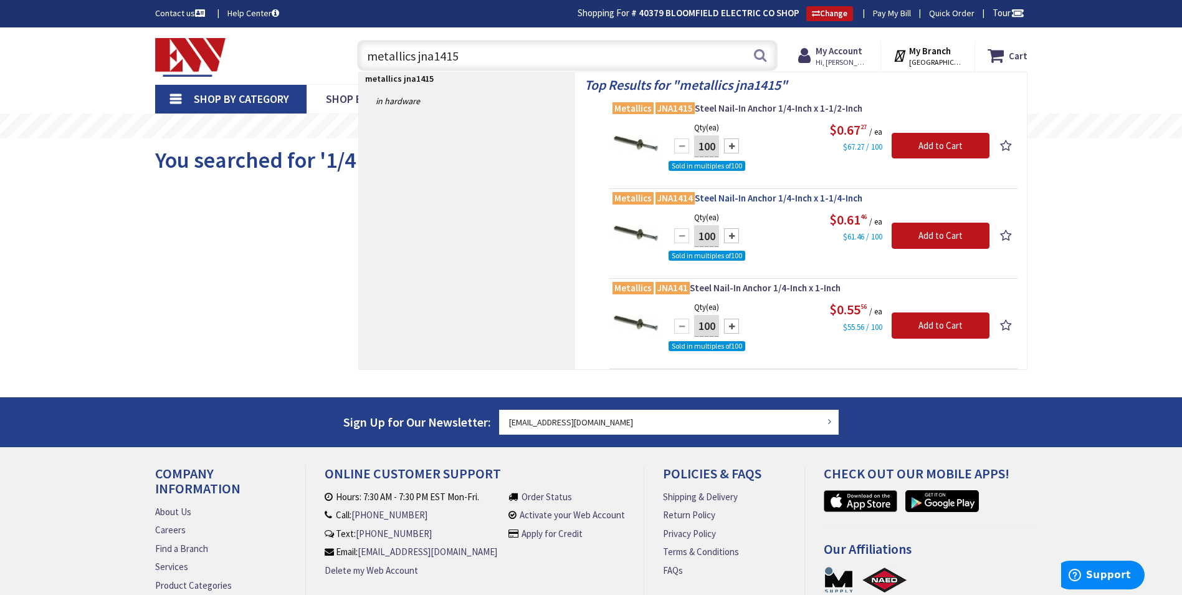
type input "metallics jna1415"
click at [709, 200] on span "Metallics JNA1414 Steel Nail-In Anchor 1/4-Inch x 1-1/4-Inch" at bounding box center [814, 198] width 402 height 12
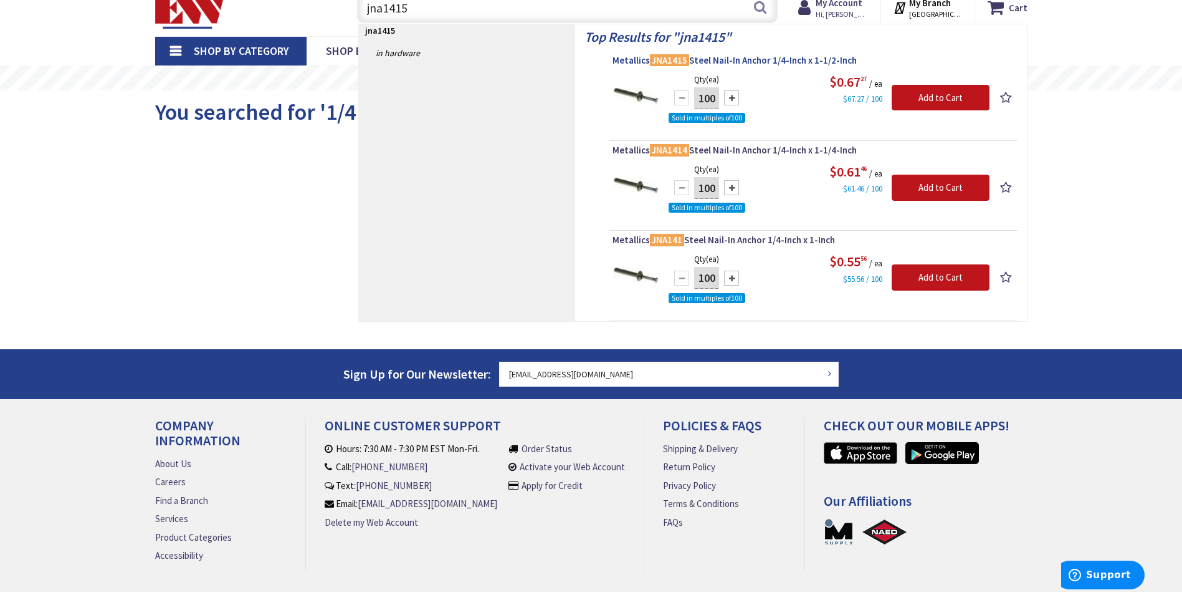
type input "jna1415"
click at [701, 59] on span "Metallics JNA1415 Steel Nail-In Anchor 1/4-Inch x 1-1/2-Inch" at bounding box center [814, 60] width 402 height 12
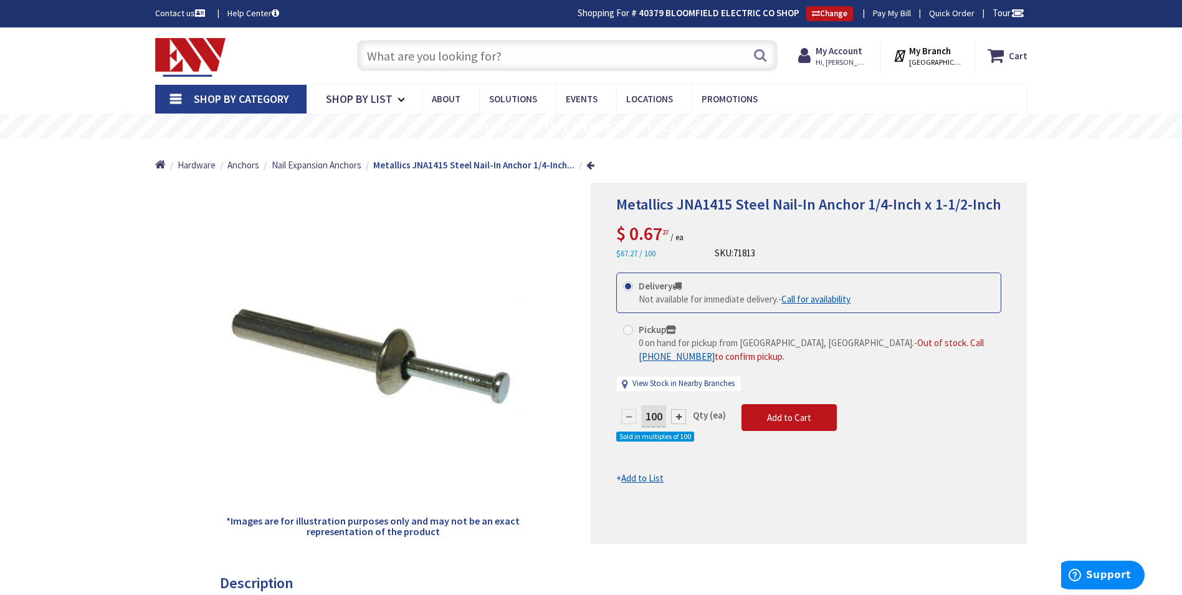
click at [368, 54] on input "text" at bounding box center [567, 55] width 421 height 31
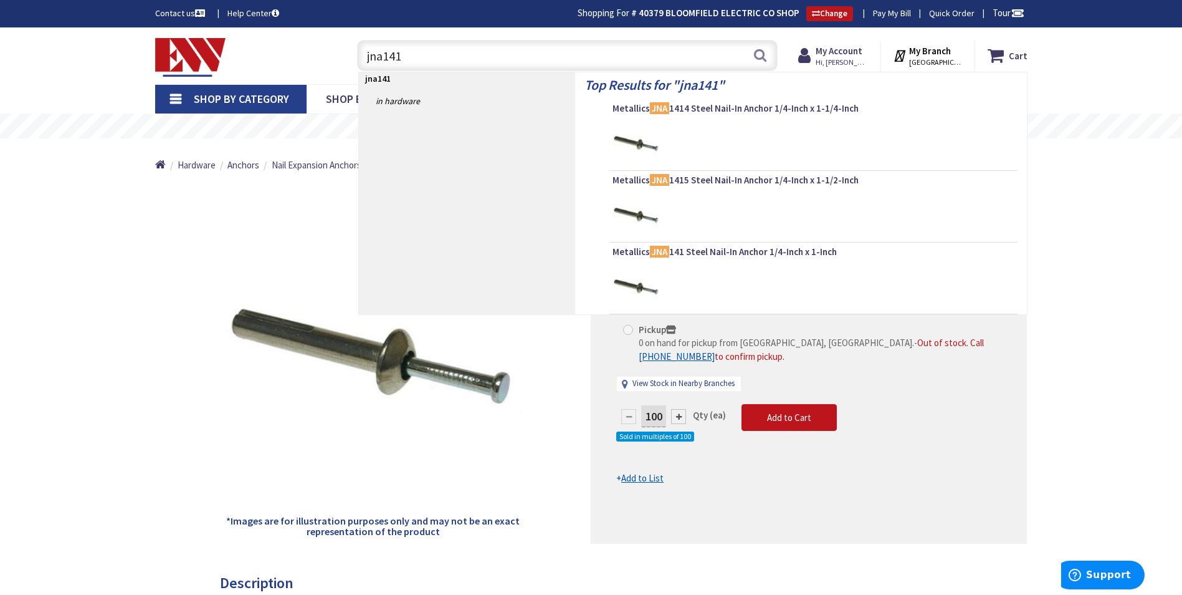
type input "jna1413"
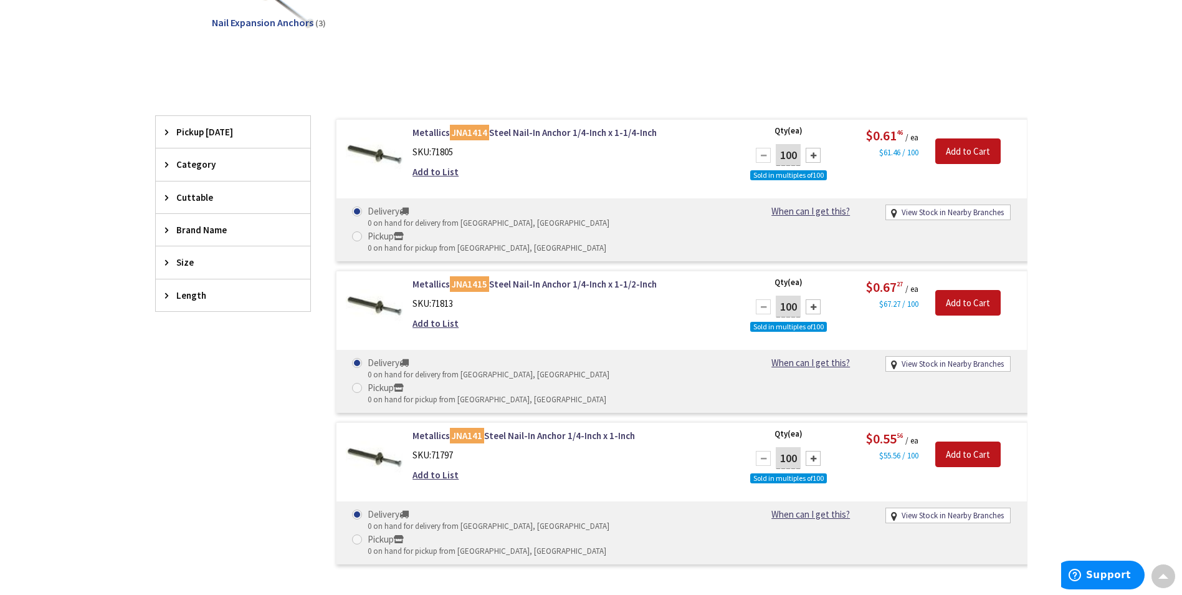
scroll to position [314, 0]
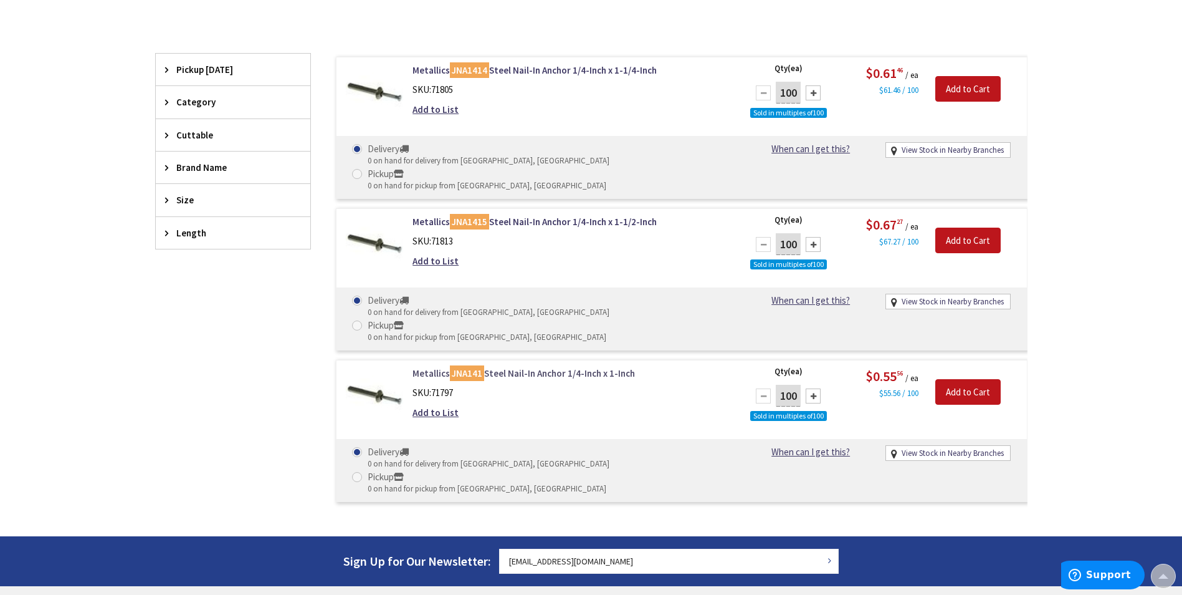
click at [506, 367] on link "Metallics JNA141 Steel Nail-In Anchor 1/4-Inch x 1-Inch" at bounding box center [571, 373] width 317 height 13
